Goal: Task Accomplishment & Management: Use online tool/utility

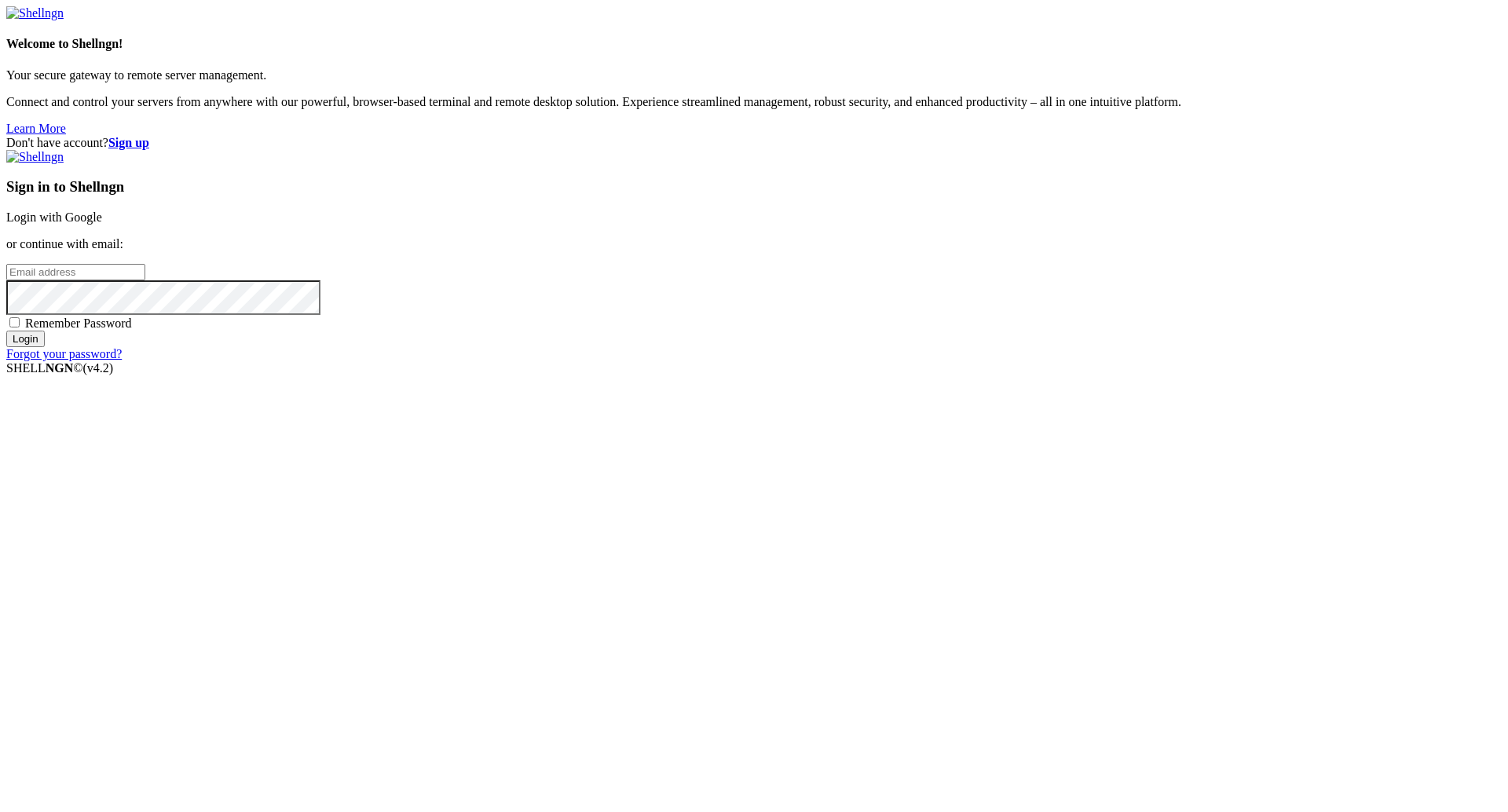
type input "[PERSON_NAME][EMAIL_ADDRESS][DOMAIN_NAME]"
click at [528, 242] on div "Don't have account? Sign up Sign in to Shellngn Login with Google or continue w…" at bounding box center [754, 249] width 1495 height 226
click at [45, 242] on input "Login" at bounding box center [26, 339] width 39 height 17
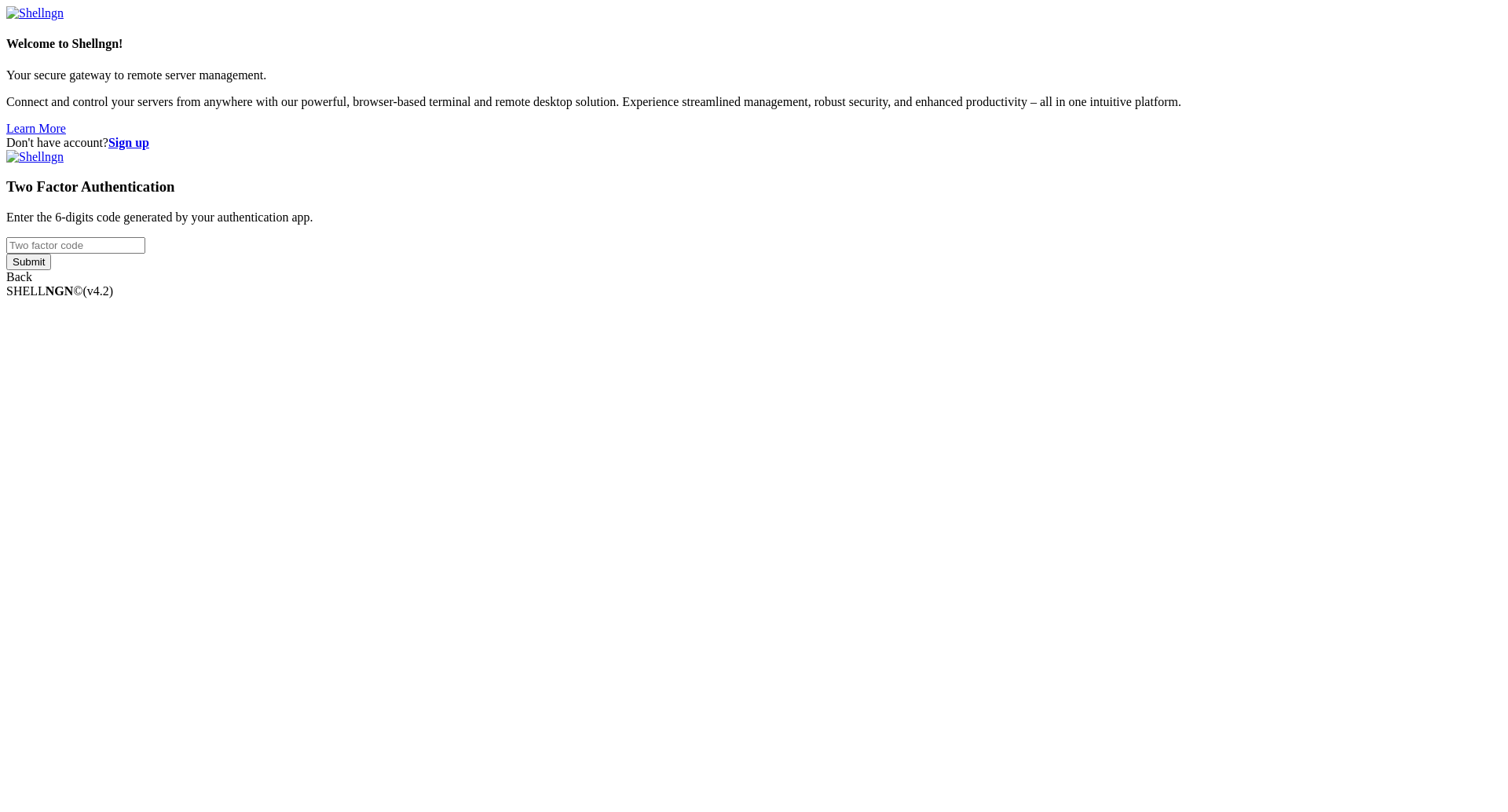
click at [145, 242] on input "number" at bounding box center [75, 246] width 139 height 17
paste input "887785"
type input "887785"
click at [51, 242] on input "Submit" at bounding box center [29, 262] width 45 height 17
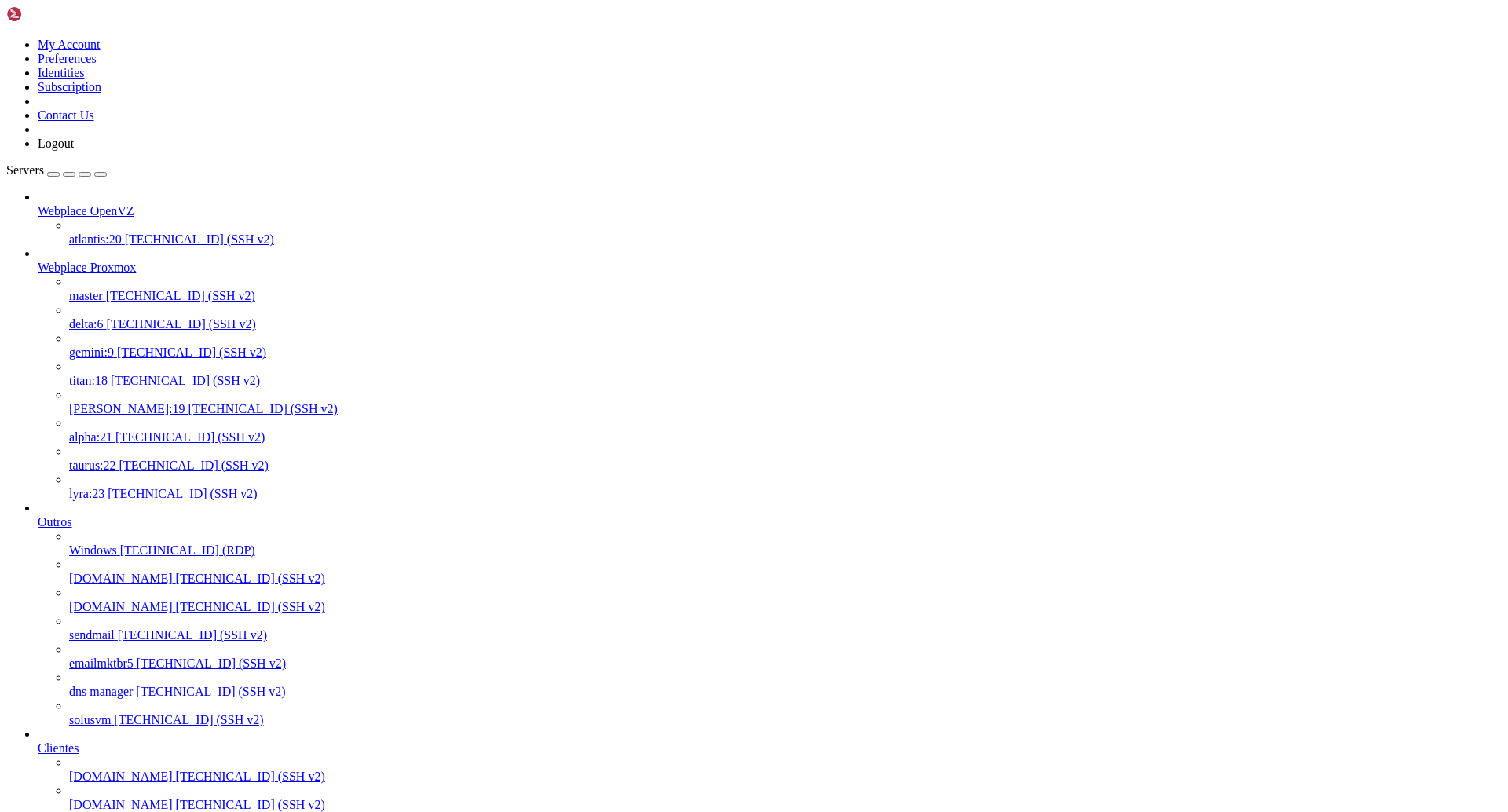
scroll to position [943, 0]
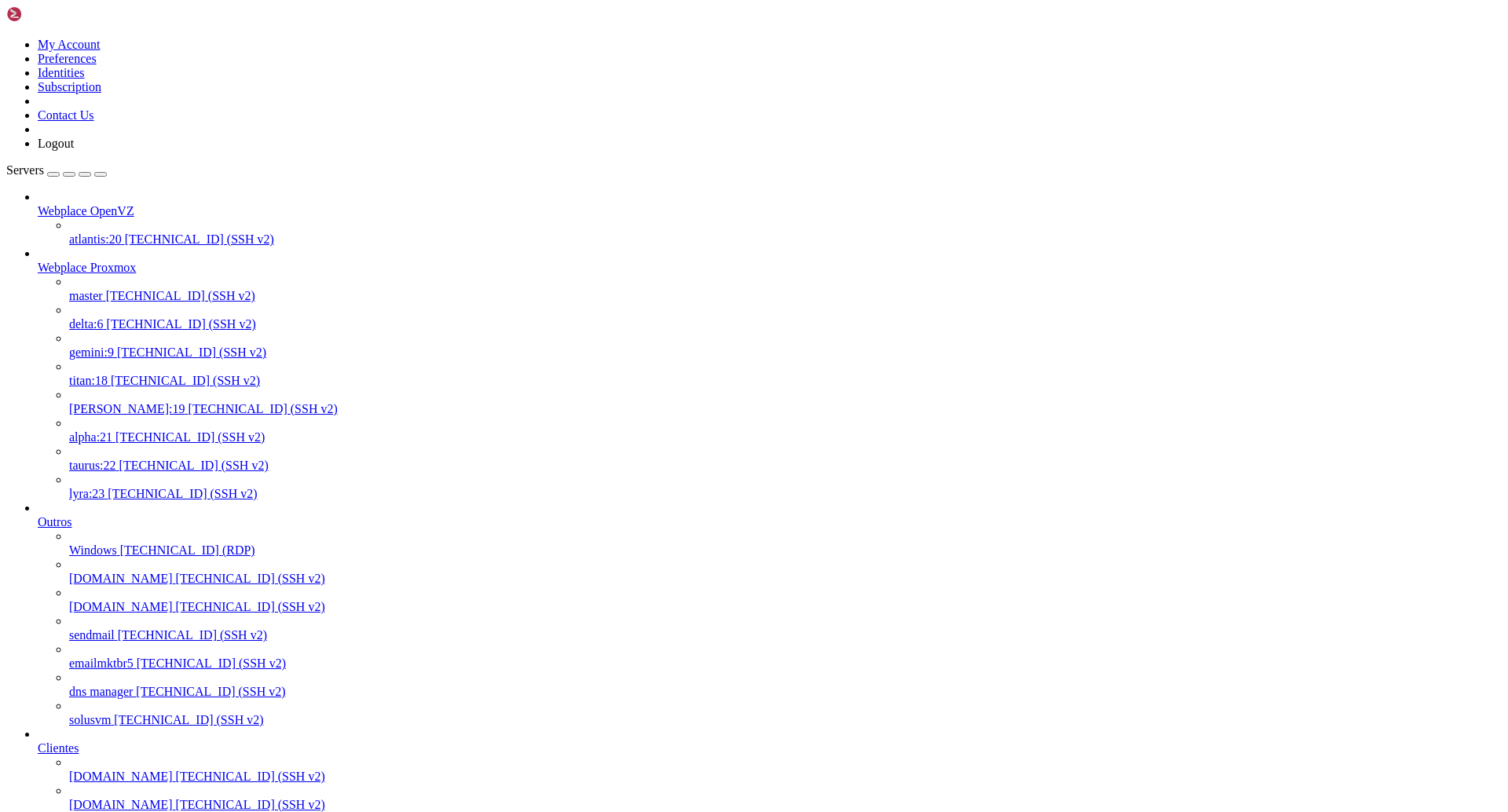
scroll to position [0, 0]
click at [135, 242] on link "gemini:9 [TECHNICAL_ID] (SSH v2)" at bounding box center [785, 352] width 1433 height 14
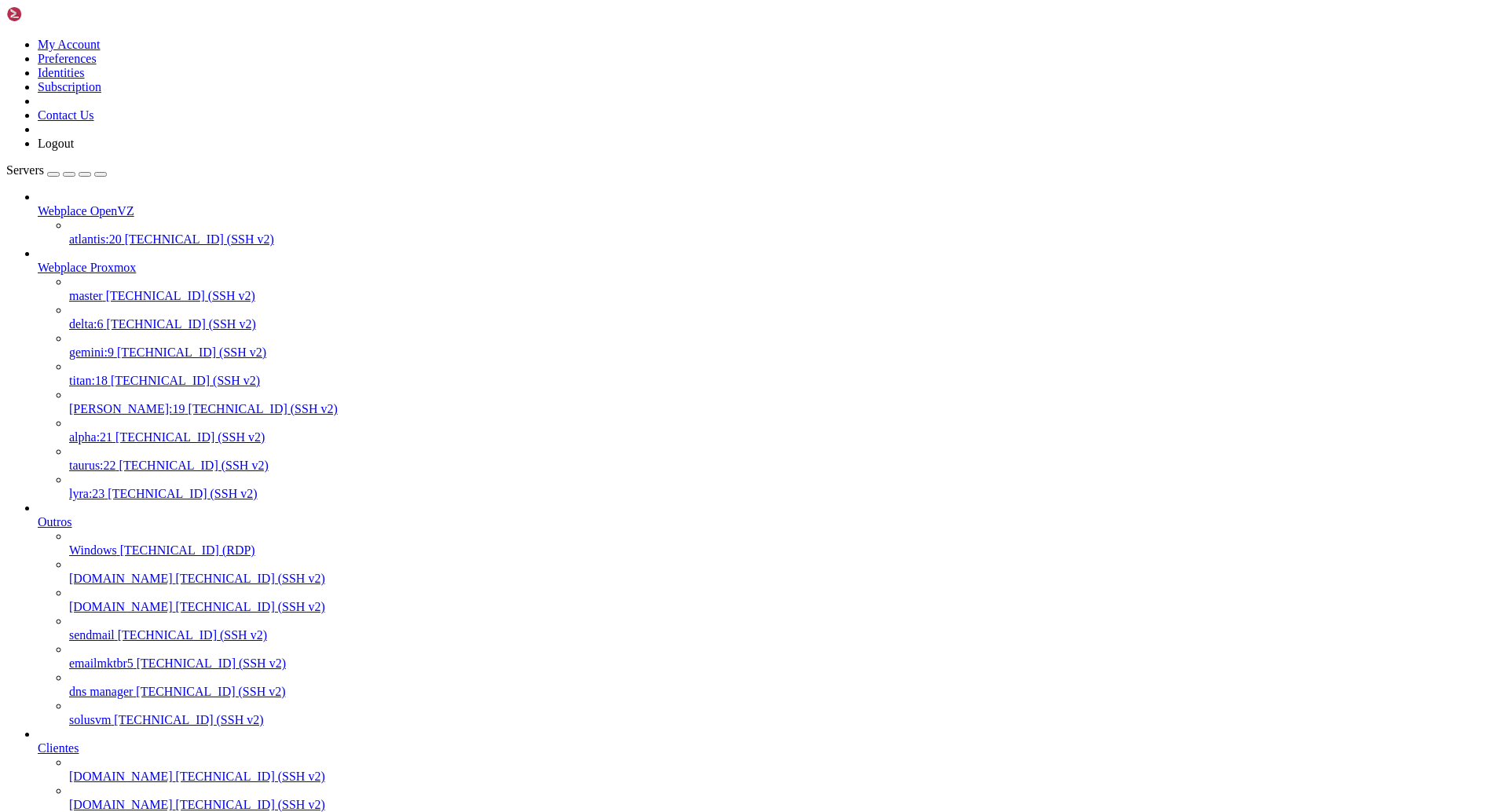
click at [148, 402] on span "[PERSON_NAME]:19" at bounding box center [127, 409] width 116 height 14
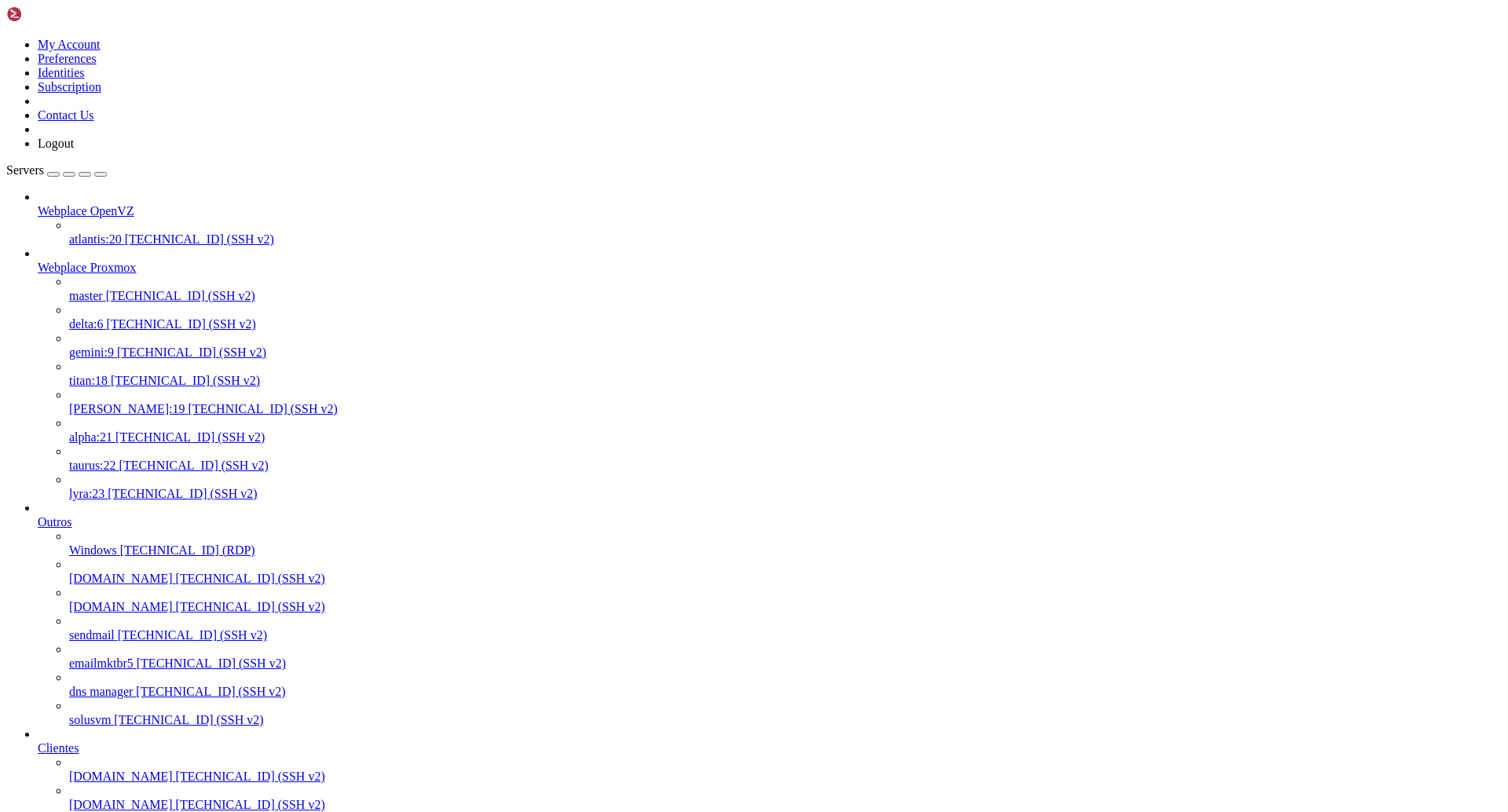
scroll to position [7, 2]
drag, startPoint x: 365, startPoint y: 2512, endPoint x: 14, endPoint y: 2344, distance: 389.1
copy div "● mariadb.service - MariaDB 10.3 database server Loaded: loaded (/usr/lib/syste…"
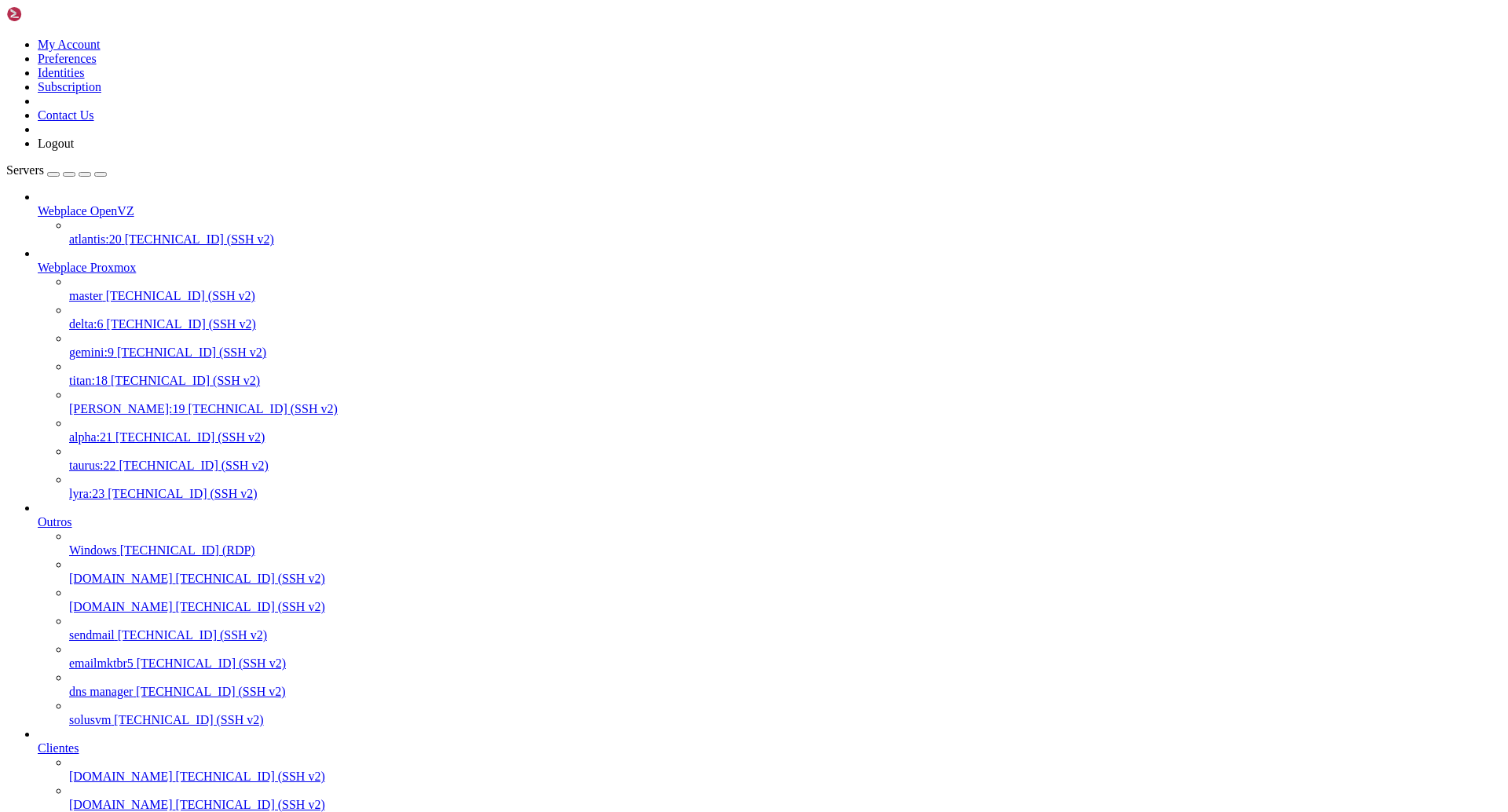
drag, startPoint x: 134, startPoint y: 2847, endPoint x: 17, endPoint y: 2762, distance: 144.6
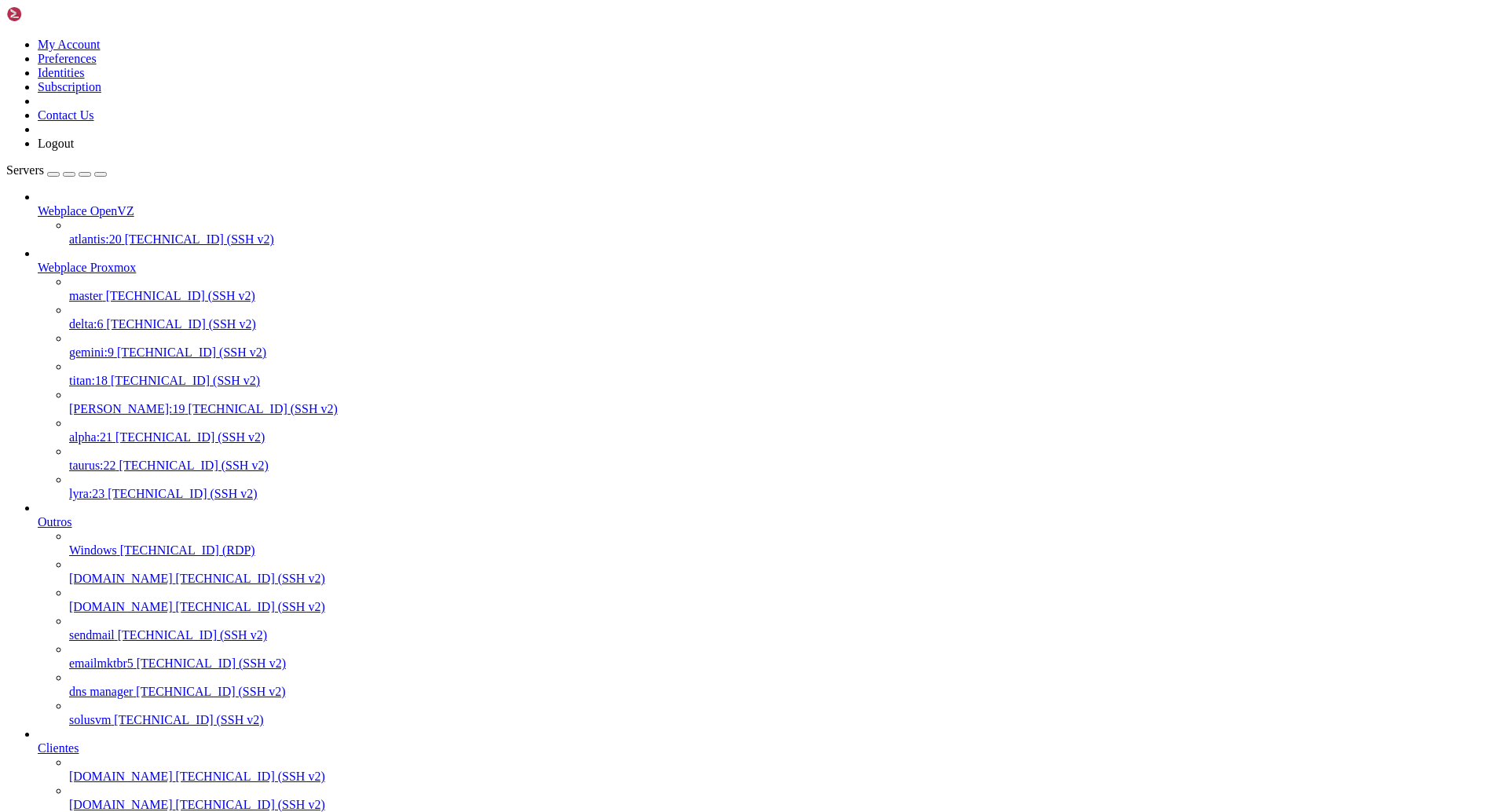
drag, startPoint x: 327, startPoint y: 2917, endPoint x: 13, endPoint y: 2729, distance: 366.0
copy div "[root@[PERSON_NAME] ~]# systemctl status mariadb.service ● mariadb.service - Ma…"
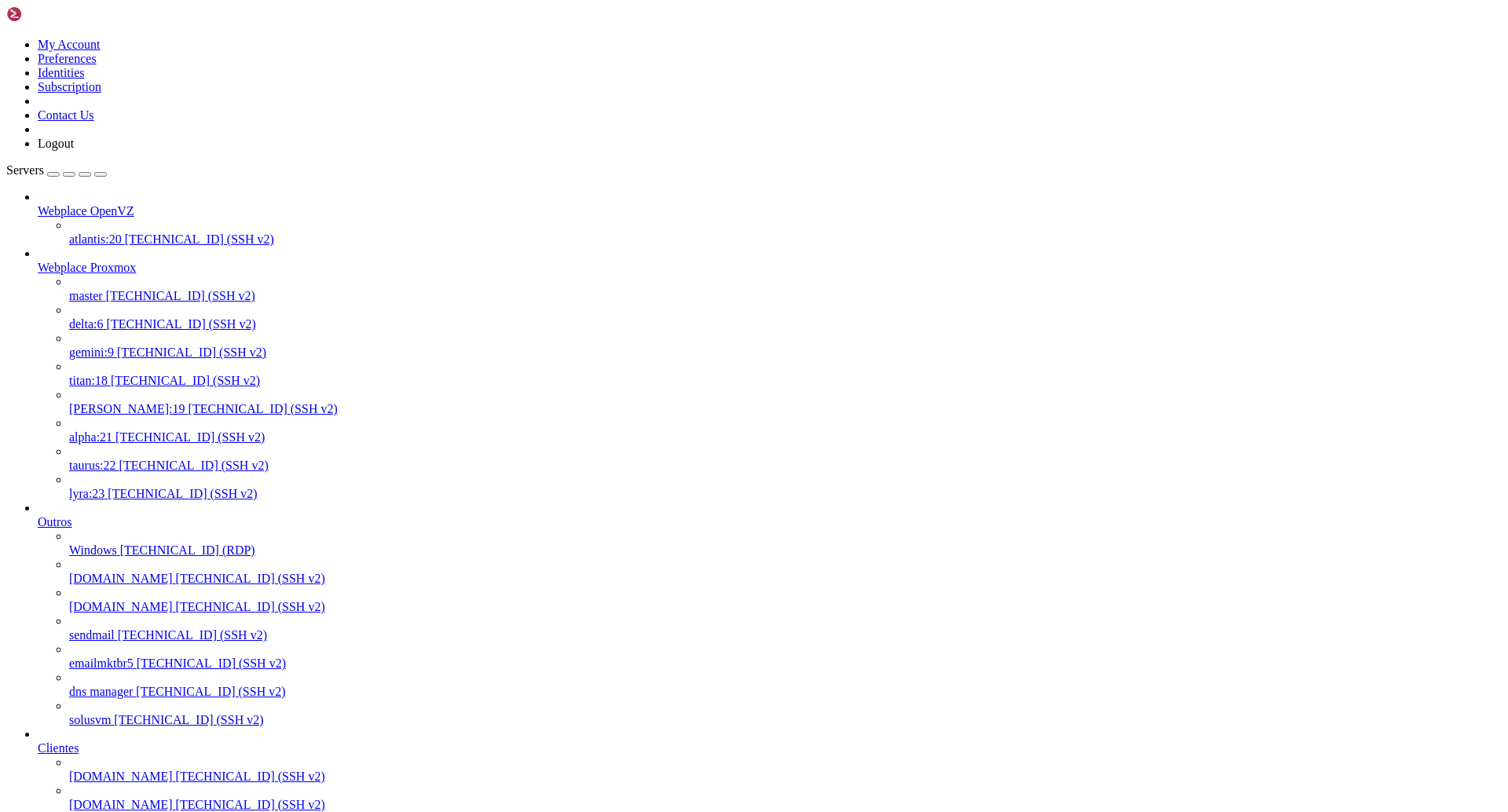
drag, startPoint x: 1049, startPoint y: 2913, endPoint x: 13, endPoint y: 2752, distance: 1048.4
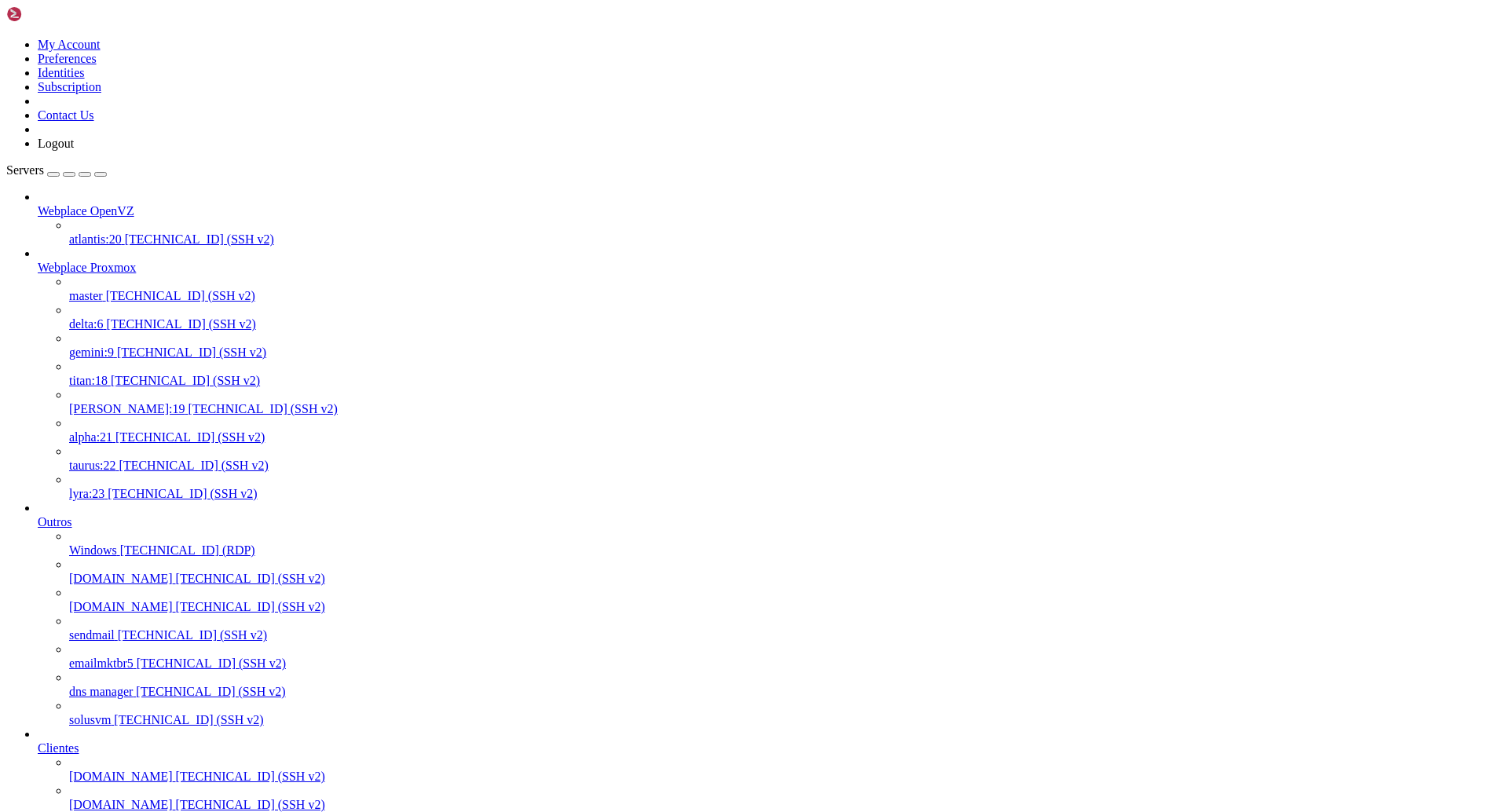
scroll to position [7323, 0]
drag, startPoint x: 381, startPoint y: 2871, endPoint x: 119, endPoint y: 2864, distance: 262.1
drag, startPoint x: 375, startPoint y: 2901, endPoint x: 14, endPoint y: 2657, distance: 435.7
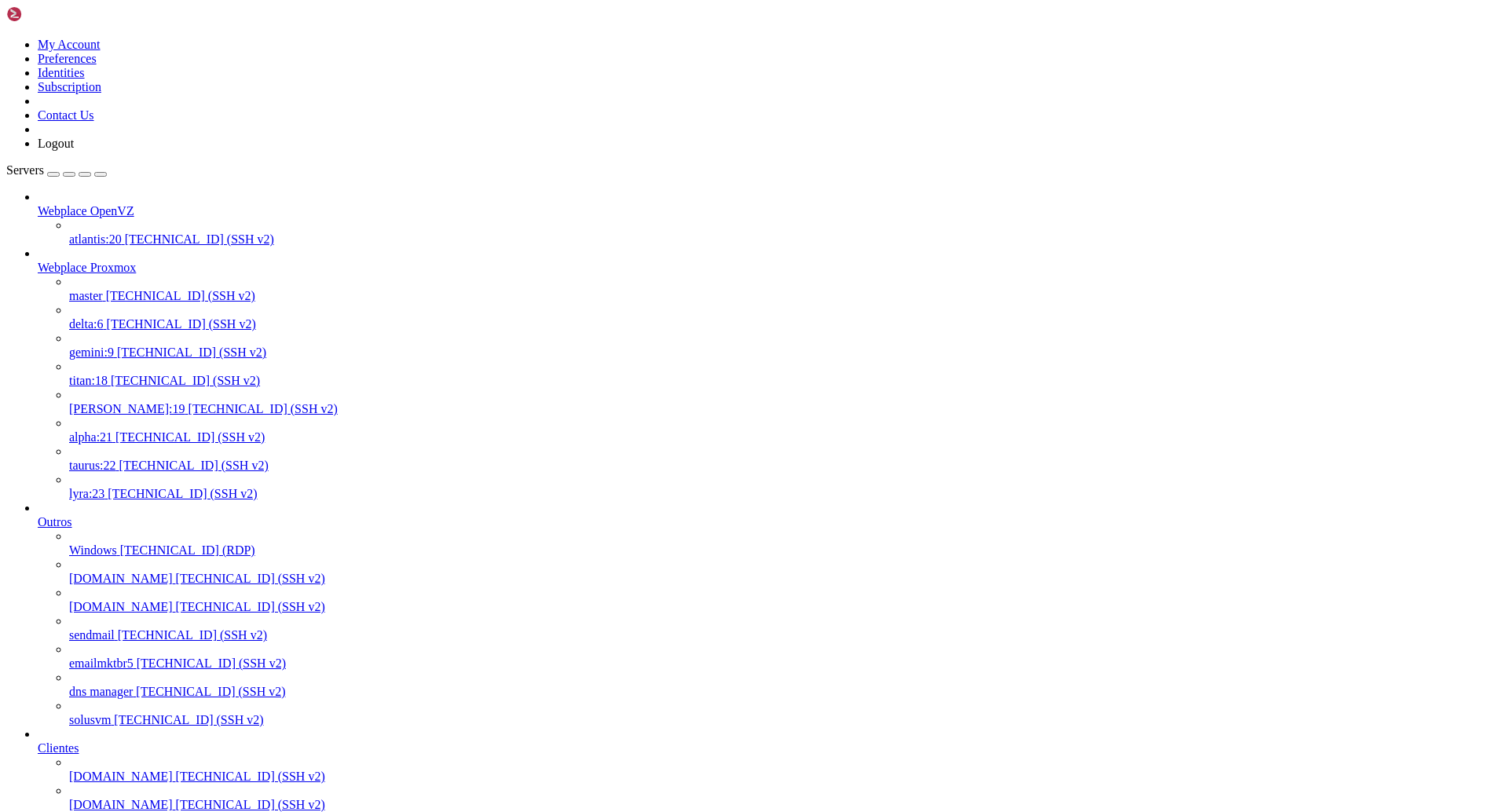
copy div "-- Unit mariadb.service has finished shutting down. [DATE] 10:41:51 [PERSON_NAM…"
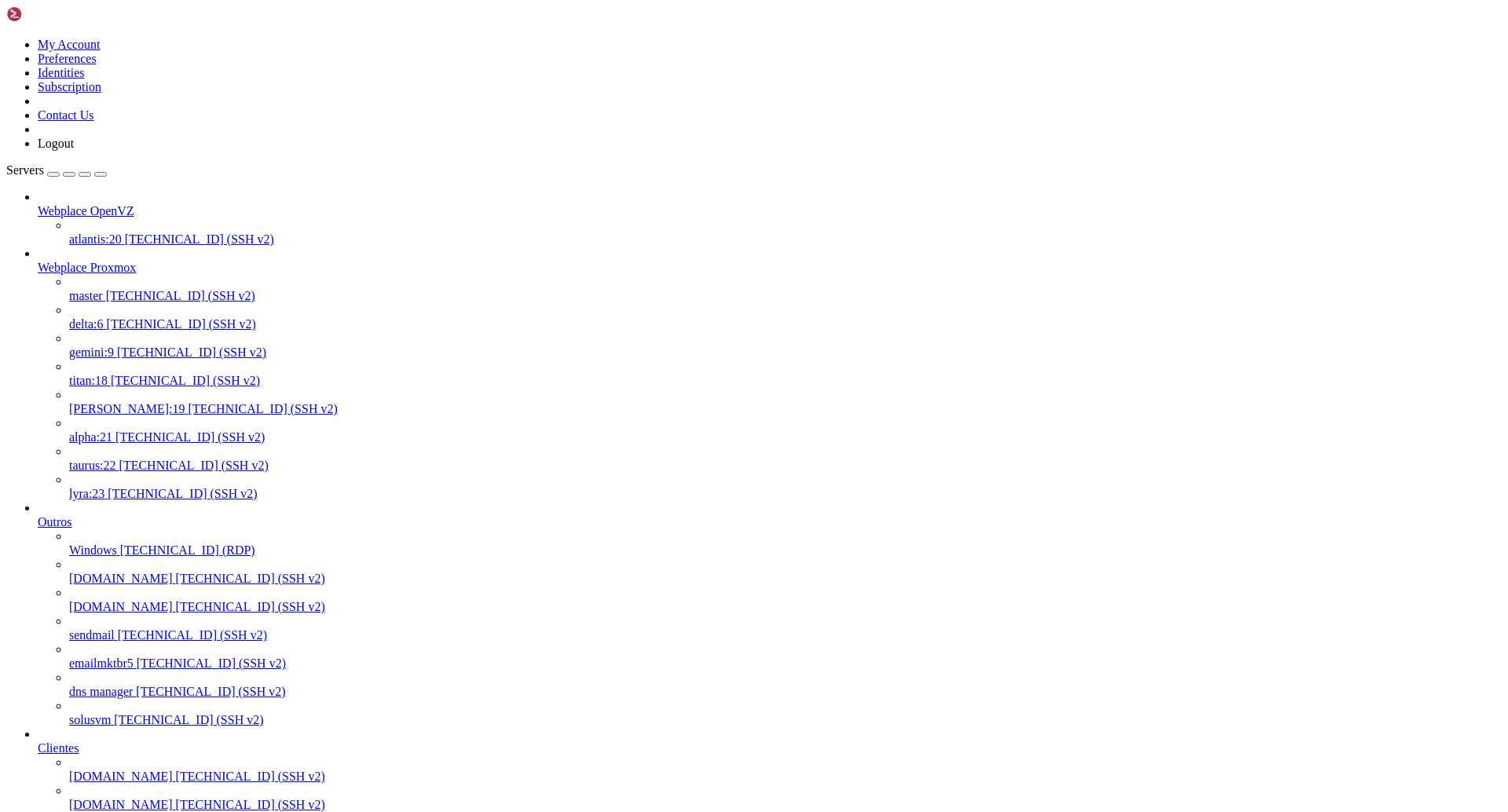
drag, startPoint x: 352, startPoint y: 2795, endPoint x: 15, endPoint y: 2555, distance: 413.7
copy div "-- Unit mariadb.service has finished shutting down. [DATE] 10:41:51 [PERSON_NAM…"
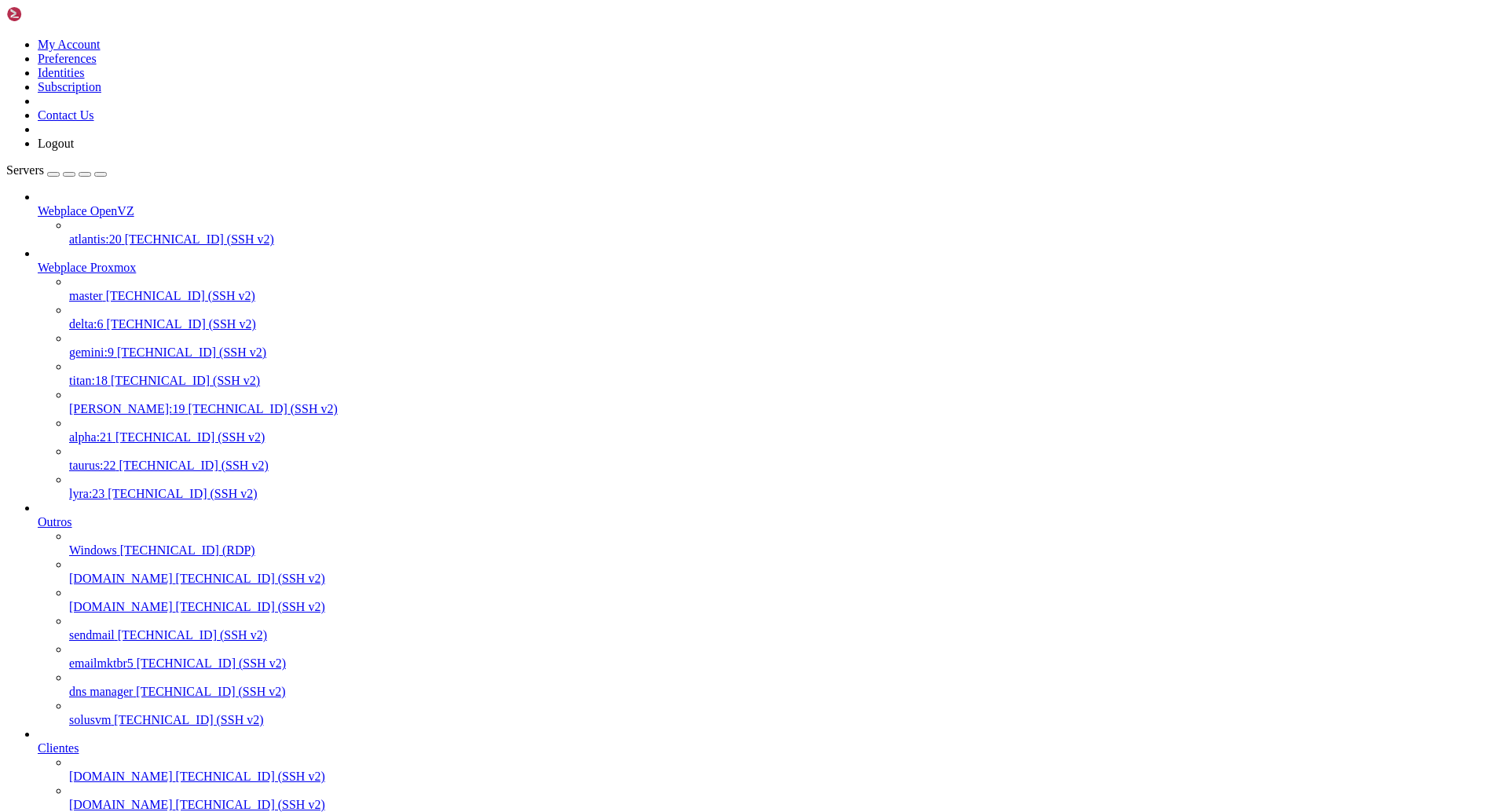
drag, startPoint x: 79, startPoint y: 2889, endPoint x: 22, endPoint y: 2564, distance: 330.0
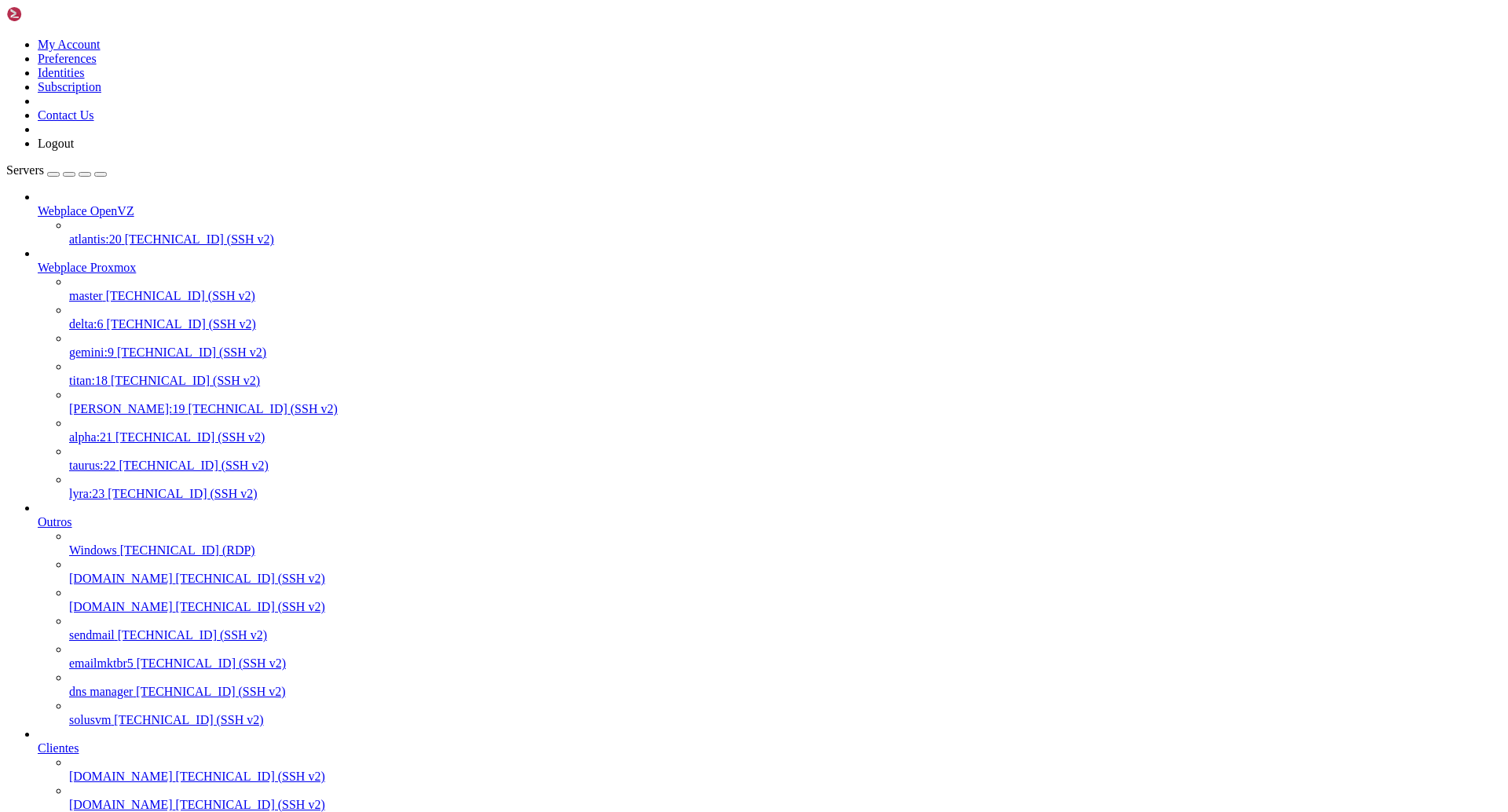
scroll to position [9104, 0]
click at [126, 374] on span "[TECHNICAL_ID] (SSH v2)" at bounding box center [185, 380] width 149 height 14
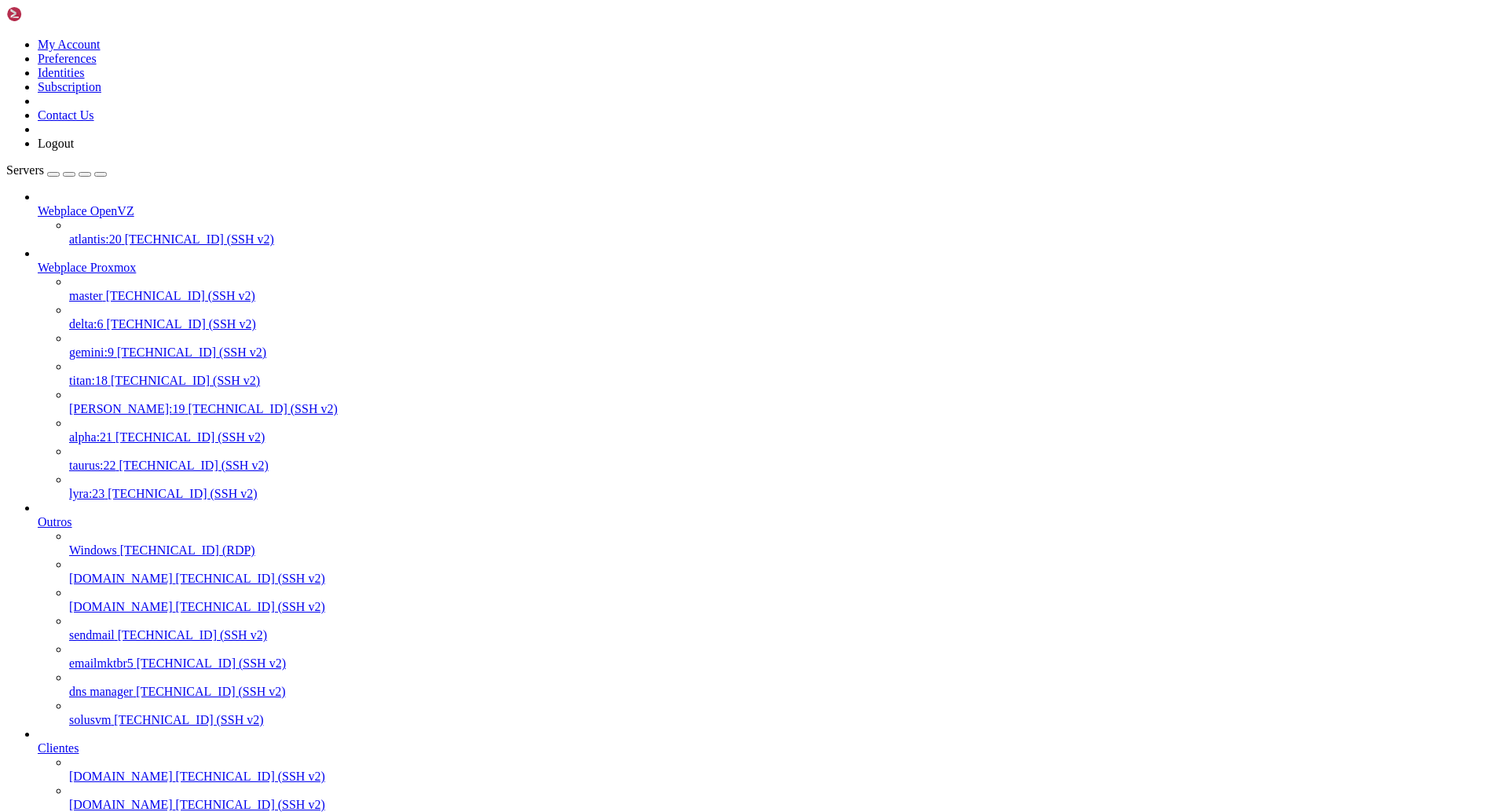
scroll to position [7, 2]
click at [189, 402] on span "[TECHNICAL_ID] (SSH v2)" at bounding box center [263, 409] width 149 height 14
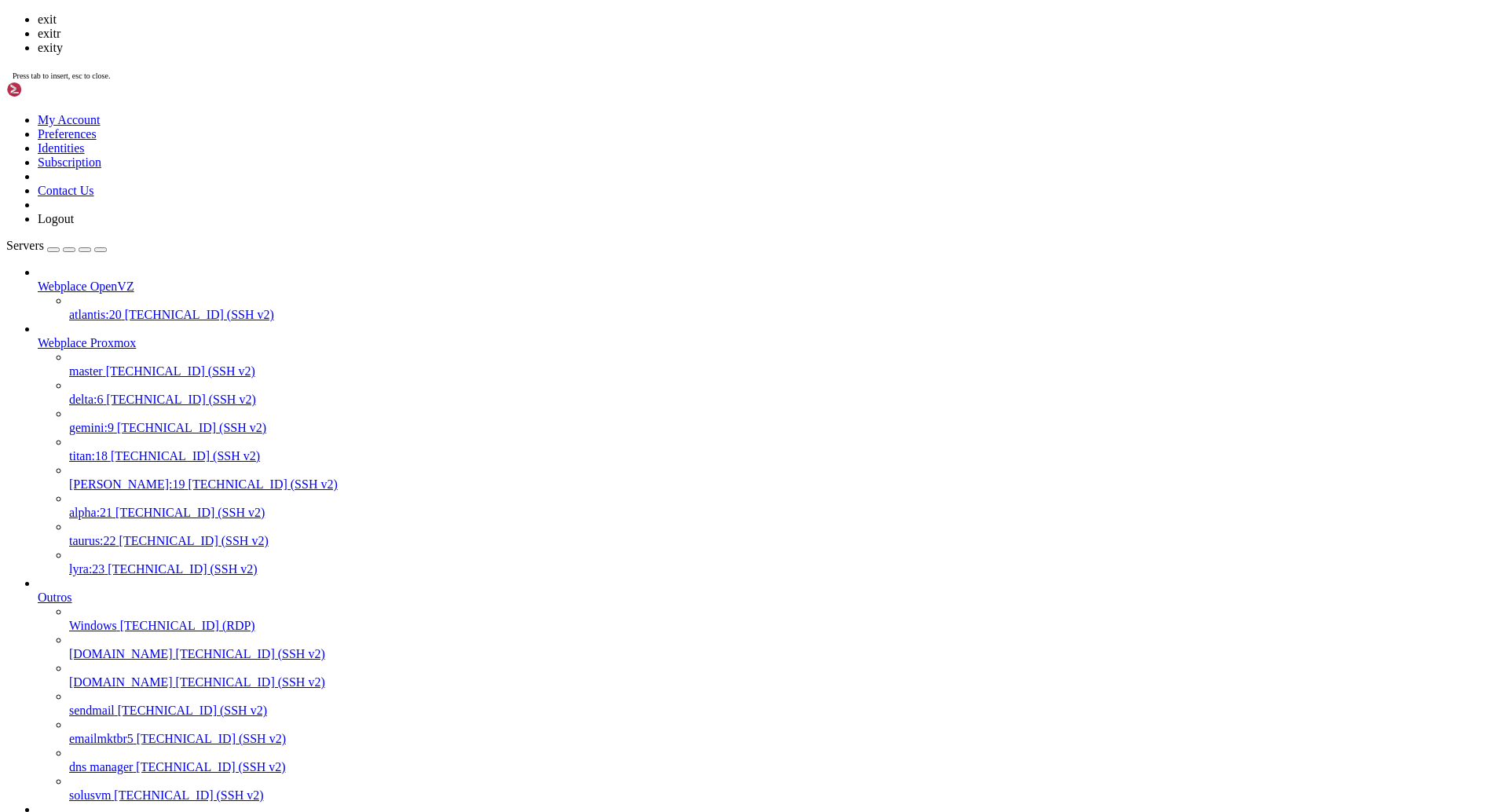
scroll to position [9147, 0]
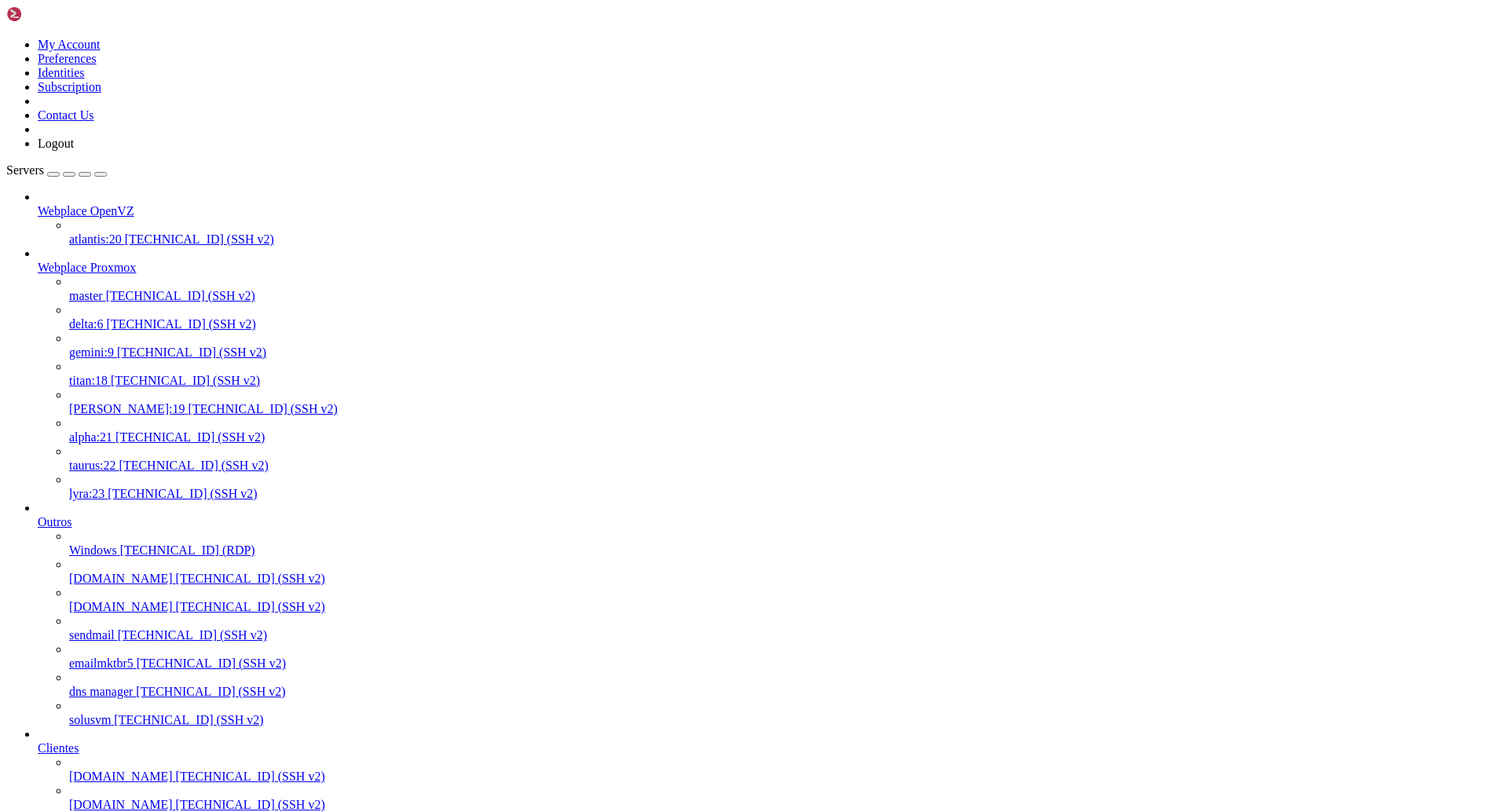
drag, startPoint x: 681, startPoint y: 3312, endPoint x: 16, endPoint y: 3024, distance: 724.7
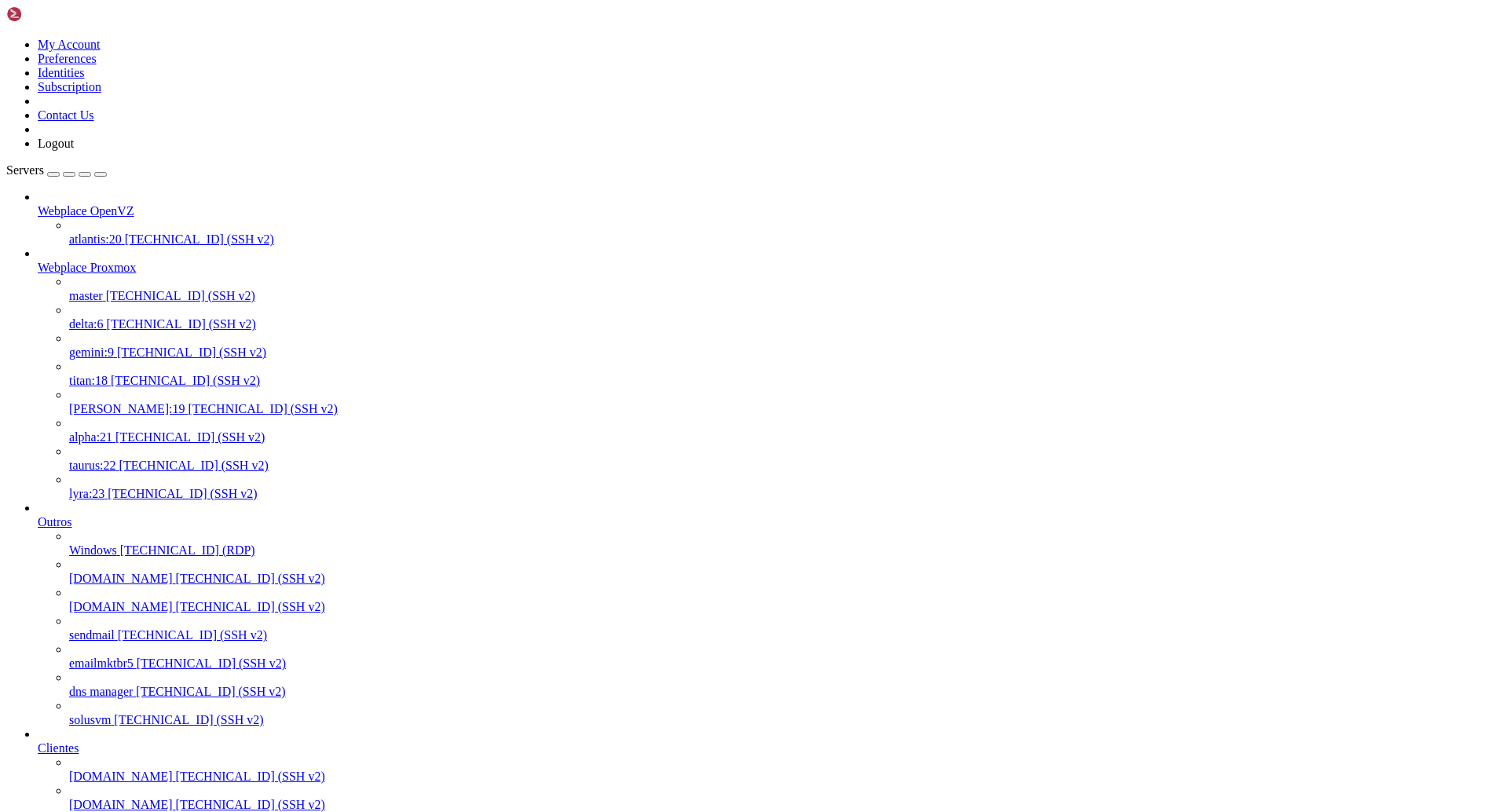
drag, startPoint x: 613, startPoint y: 3311, endPoint x: 683, endPoint y: 3292, distance: 72.5
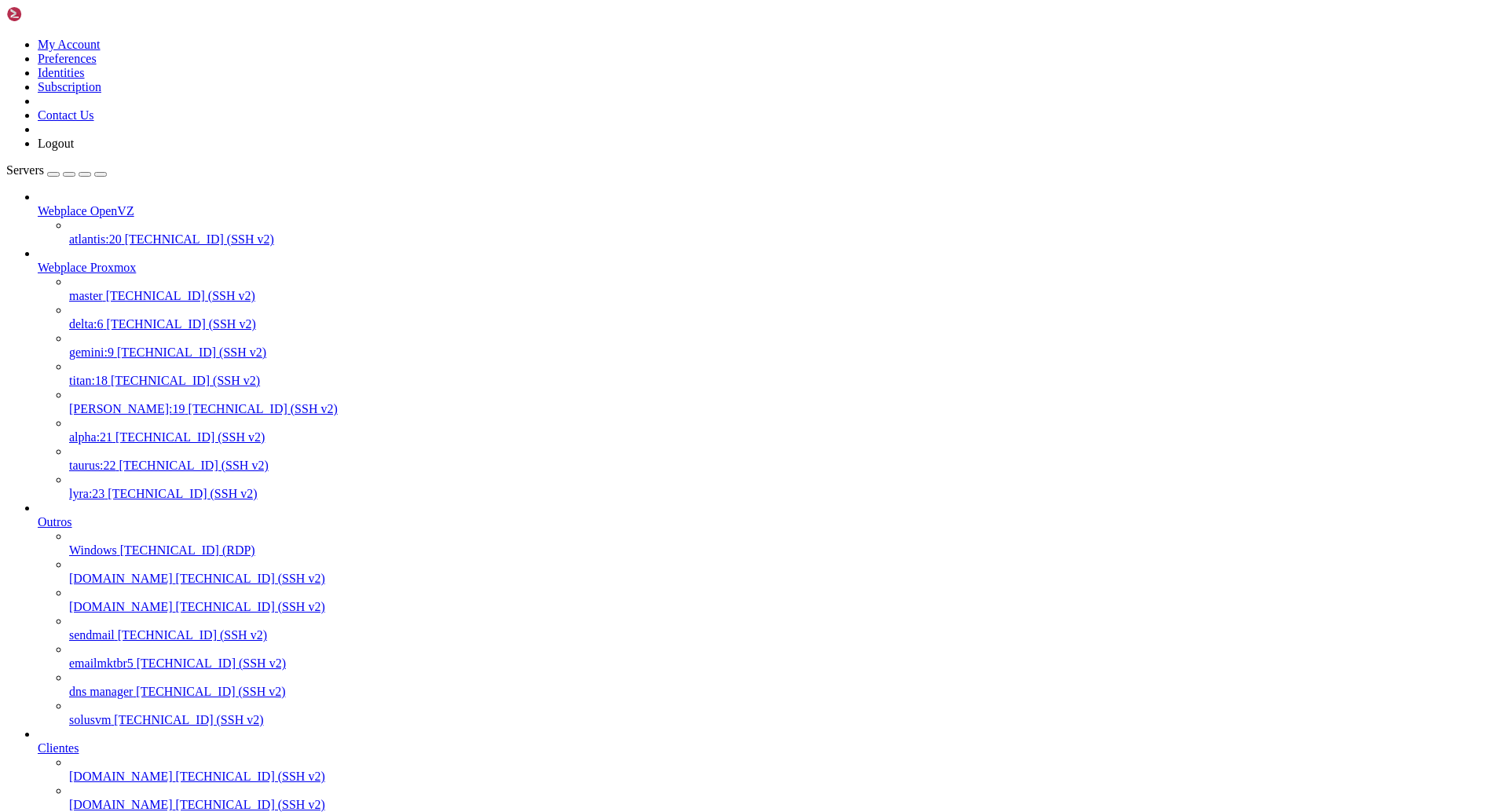
drag, startPoint x: 664, startPoint y: 3312, endPoint x: 14, endPoint y: 3024, distance: 710.9
copy div "[lore@ipsu ~]# dolorsita consec adipi ● elitsed.doeiusm - TempoRI 98.2 utlabore…"
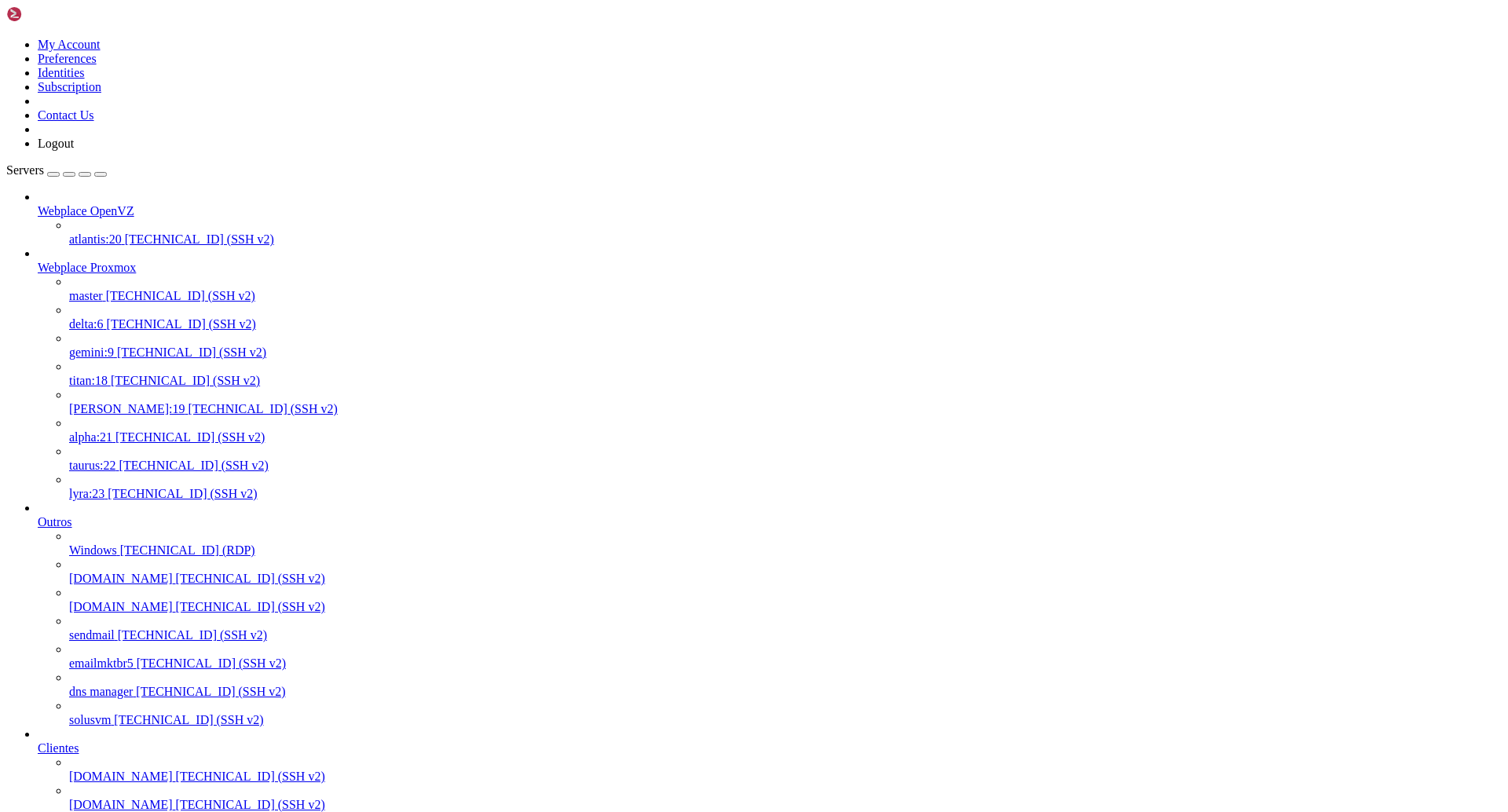
drag, startPoint x: 321, startPoint y: 3200, endPoint x: 416, endPoint y: 3200, distance: 95.0
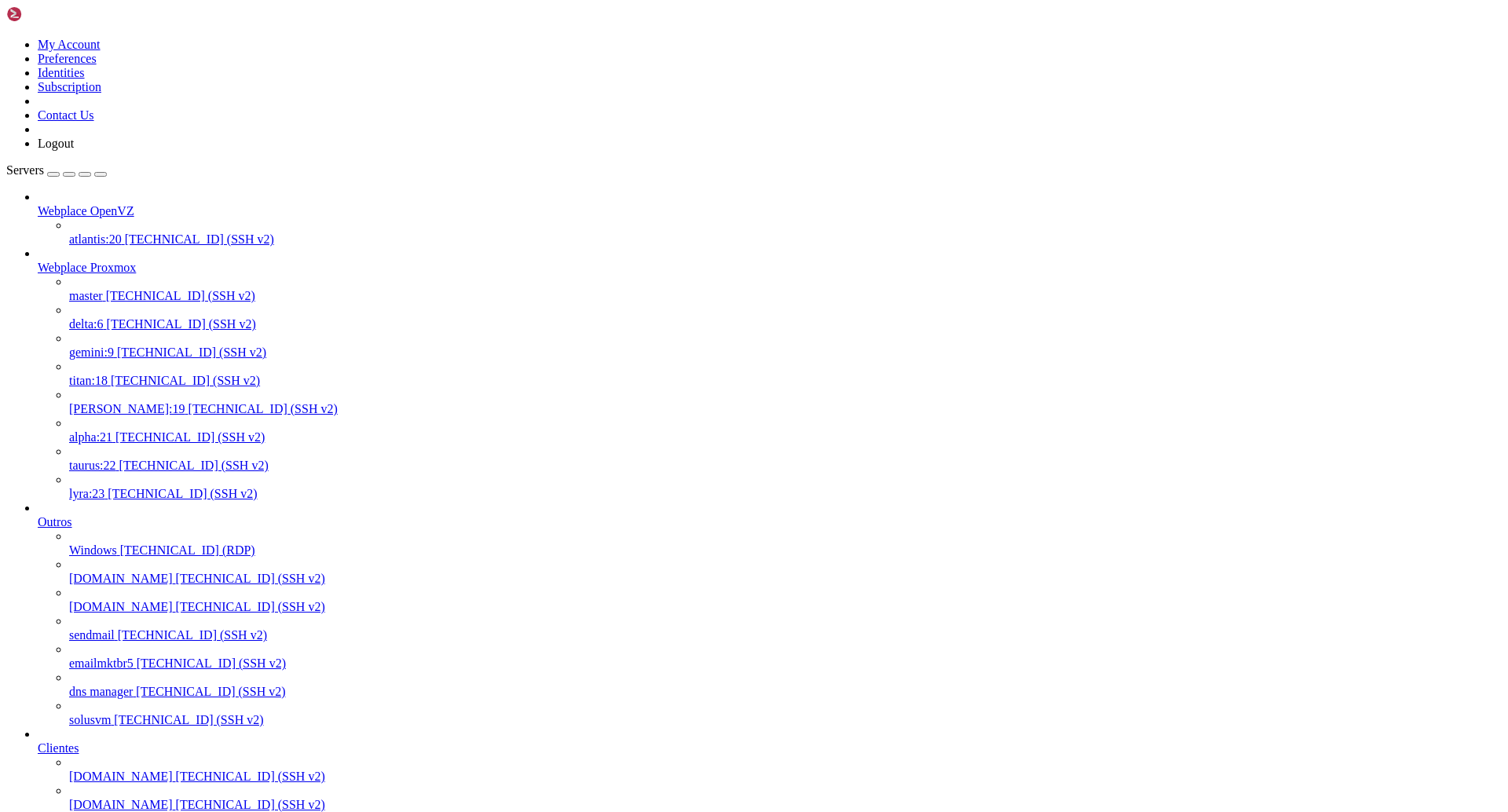
scroll to position [565, 0]
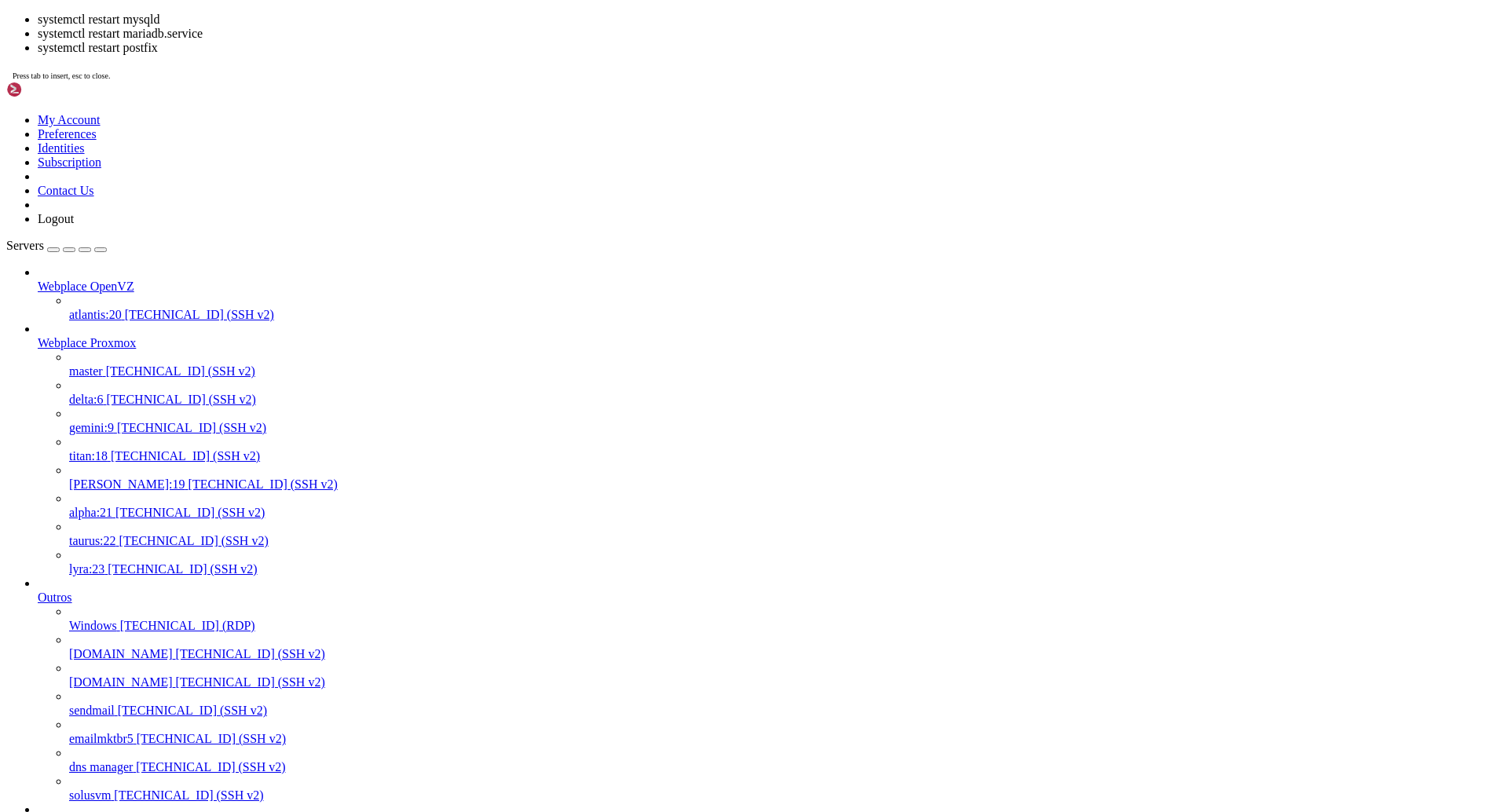
scroll to position [890, 0]
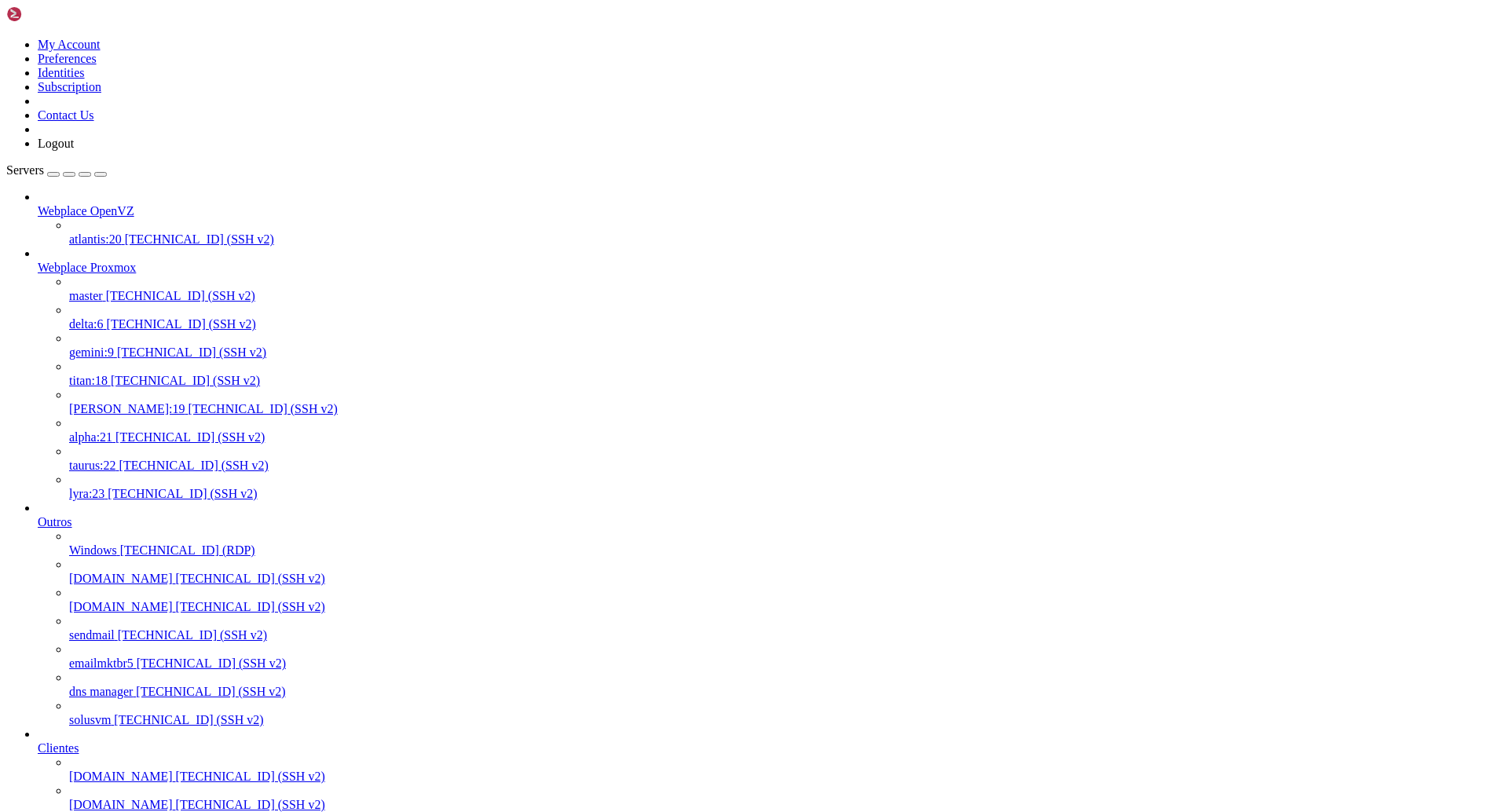
drag, startPoint x: 473, startPoint y: 3019, endPoint x: 214, endPoint y: 3015, distance: 259.0
drag, startPoint x: 104, startPoint y: 3039, endPoint x: 12, endPoint y: 2941, distance: 134.4
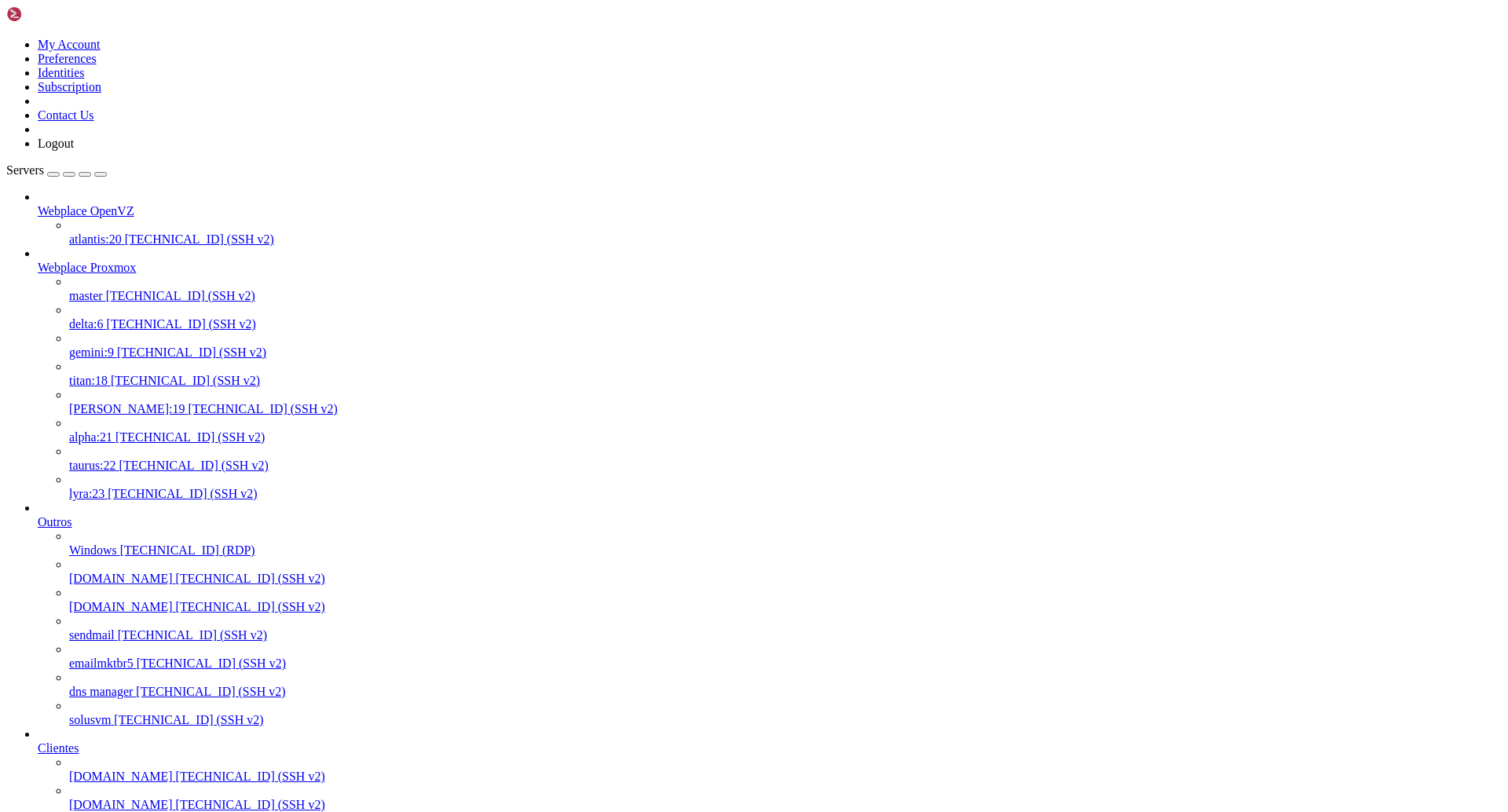
copy div "[root@[PERSON_NAME] ~]# plesk repair db DB query failed: (2002) SQLSTATE[HY000]…"
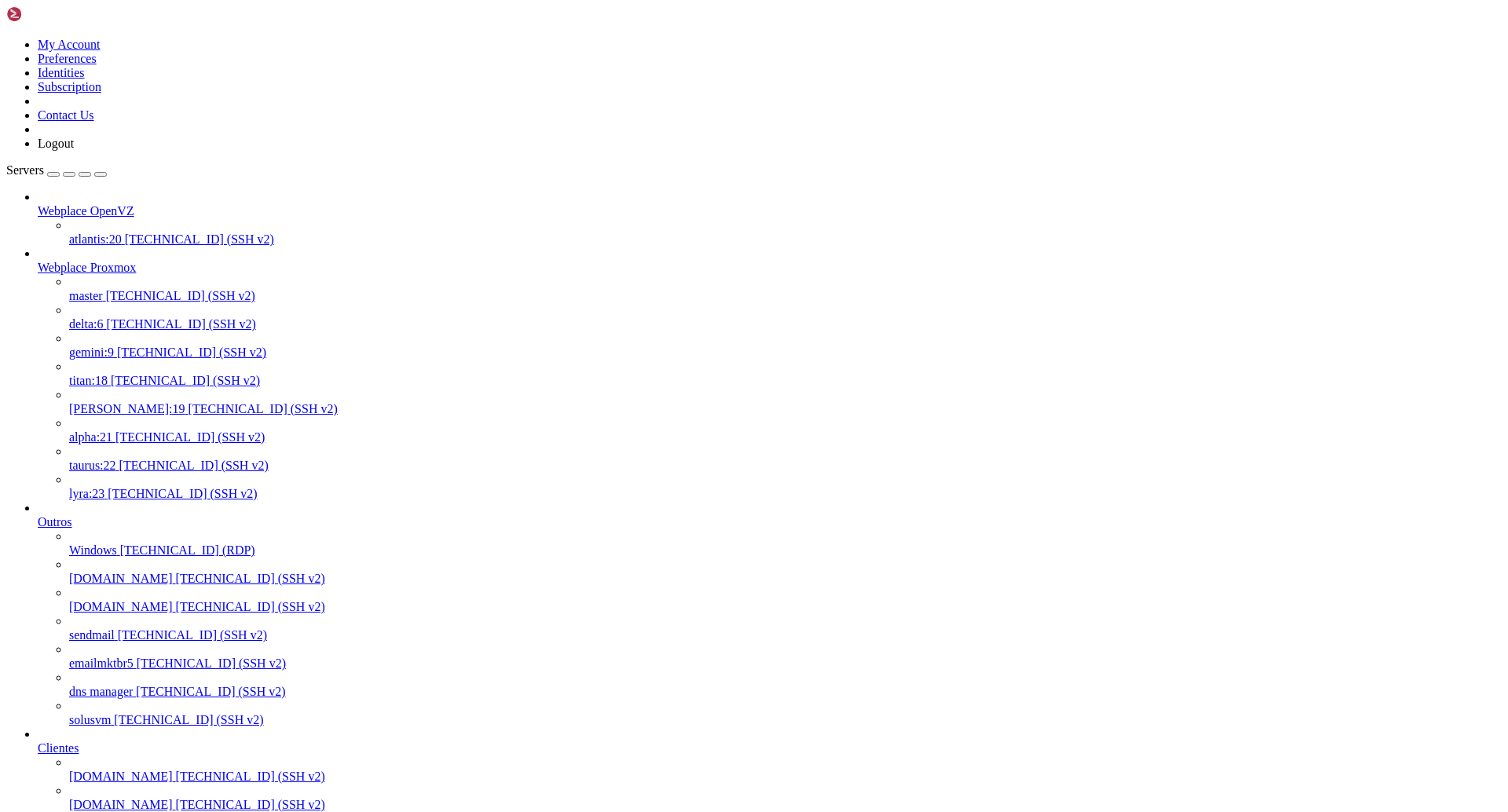
drag, startPoint x: 143, startPoint y: 3333, endPoint x: 14, endPoint y: 3082, distance: 282.2
copy div "[lore@ipsu ~]# dolorsita consec adipisc ● elitsed.doeiusm - TempoRI 10.3 utlabo…"
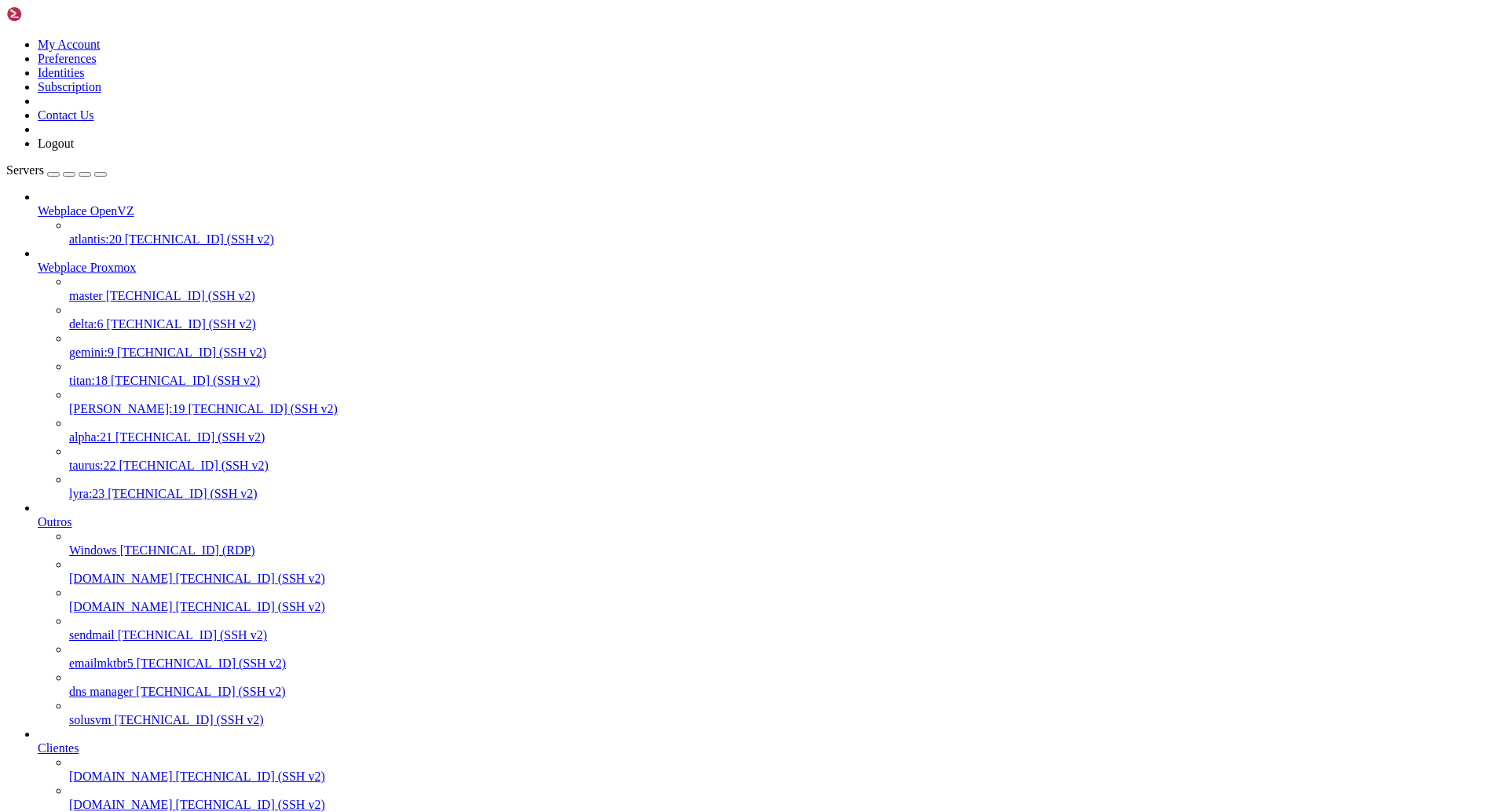
click at [100, 402] on span "[PERSON_NAME]:19" at bounding box center [127, 409] width 116 height 14
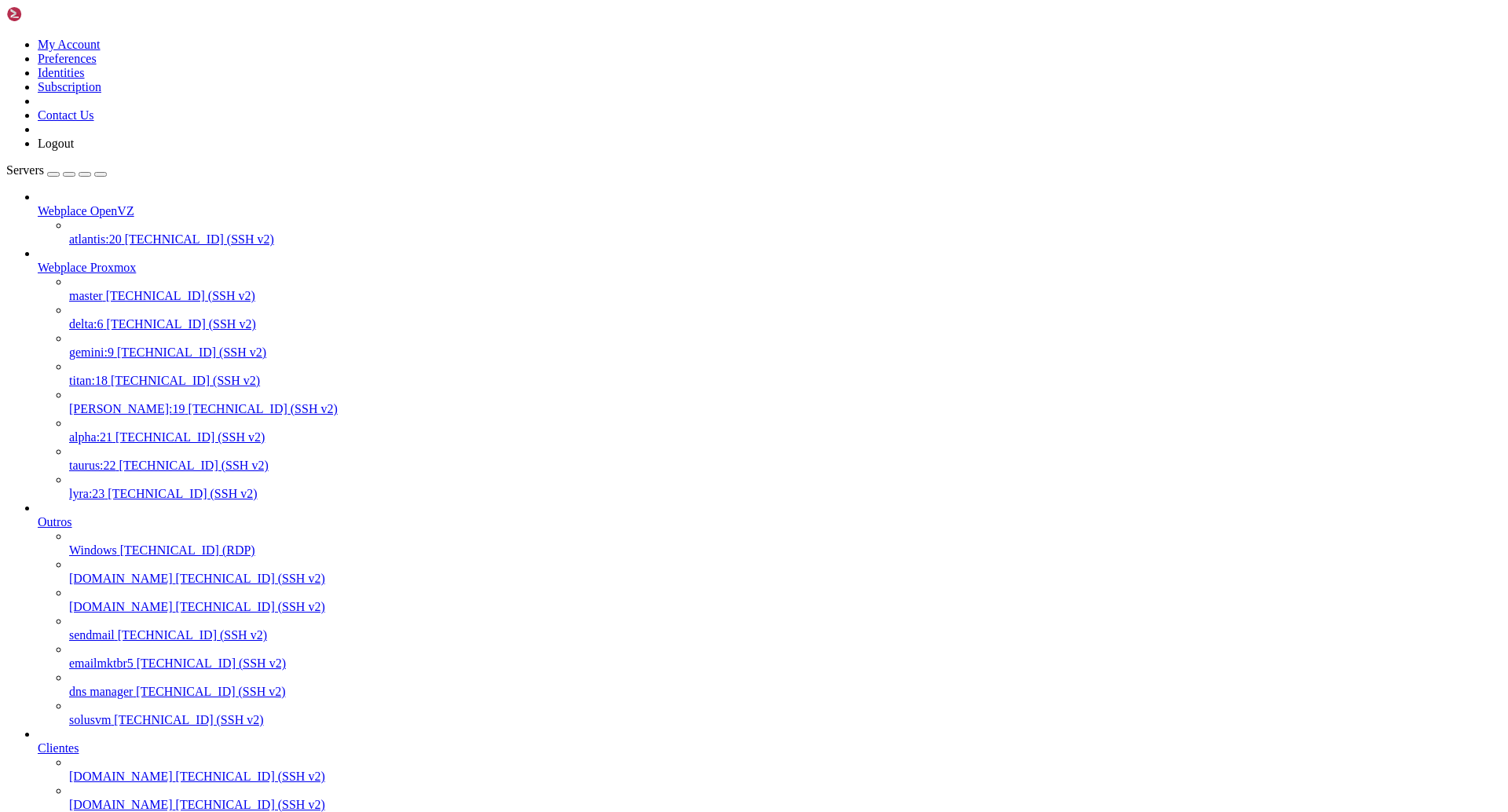
scroll to position [0, 0]
drag, startPoint x: 328, startPoint y: 2876, endPoint x: 15, endPoint y: 2687, distance: 365.6
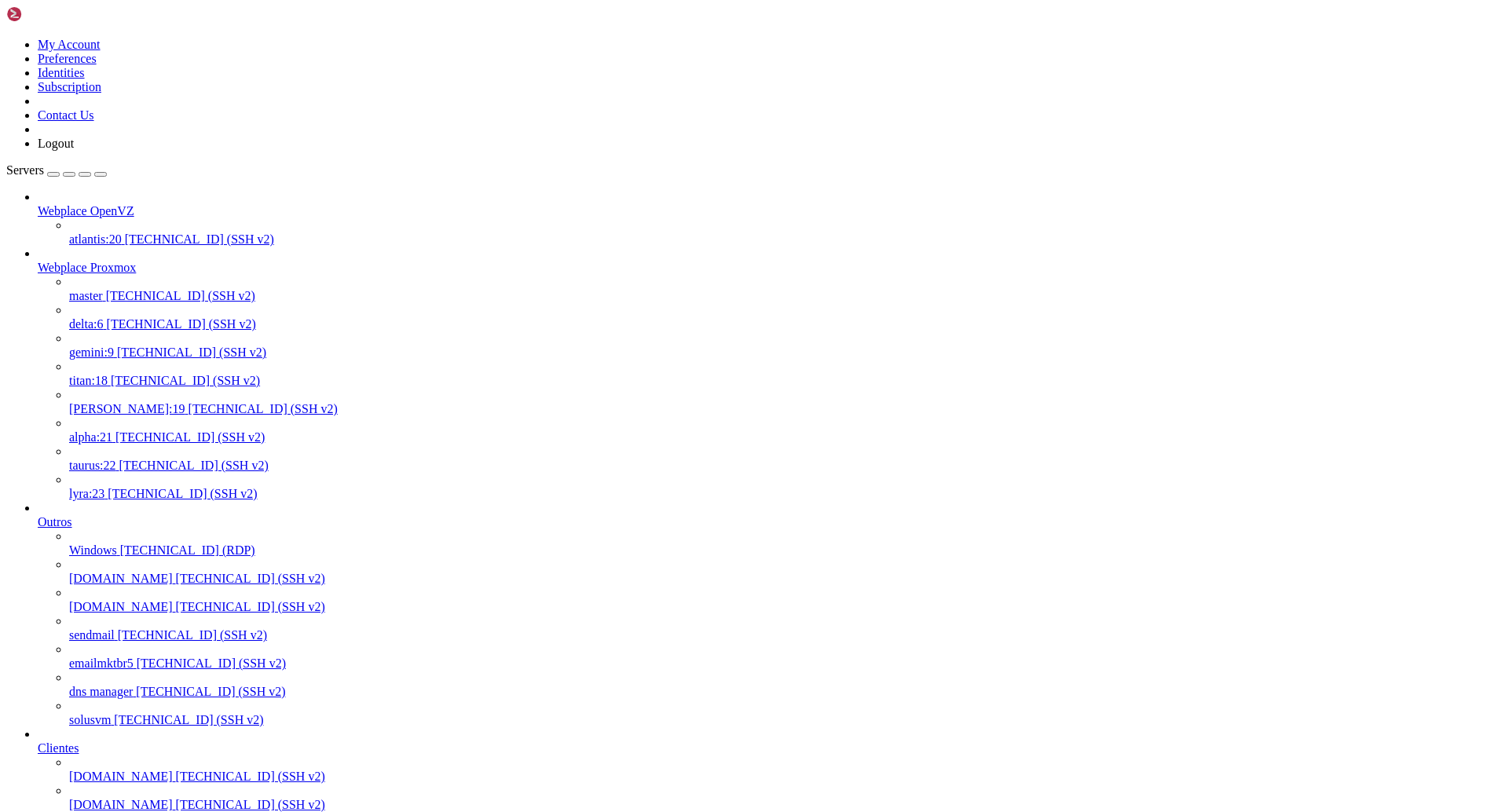
copy div "[root@[PERSON_NAME] ~]# systemctl status mysqld ● mariadb.service - MariaDB 10.…"
